Goal: Task Accomplishment & Management: Manage account settings

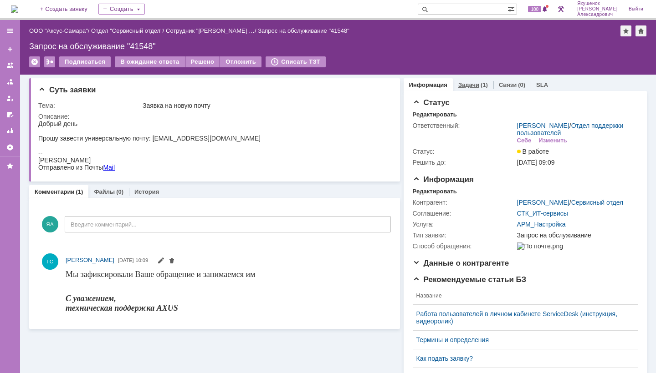
click at [470, 87] on link "Задачи" at bounding box center [468, 85] width 21 height 7
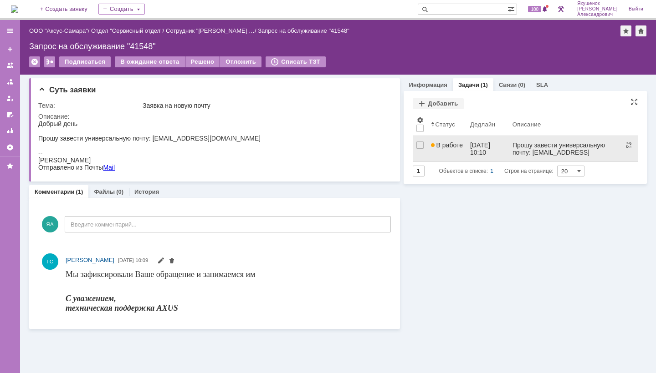
click at [452, 145] on span "В работе" at bounding box center [447, 145] width 32 height 7
